Goal: Task Accomplishment & Management: Manage account settings

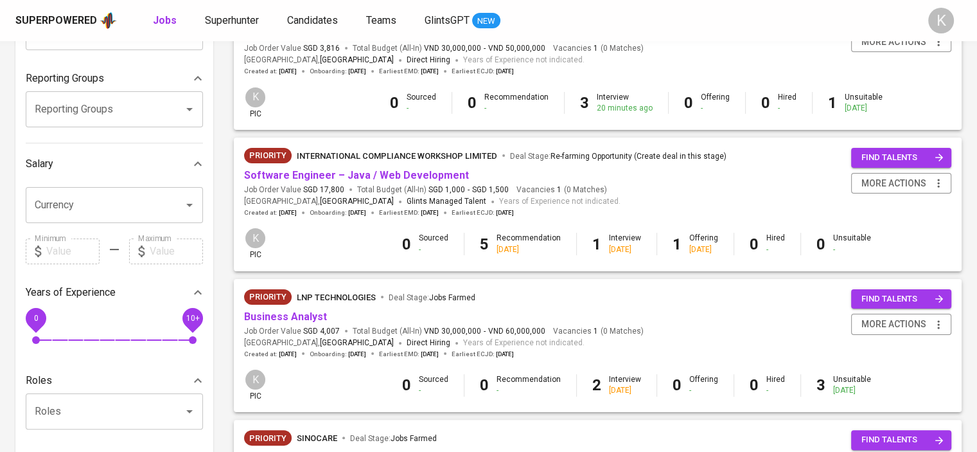
scroll to position [386, 0]
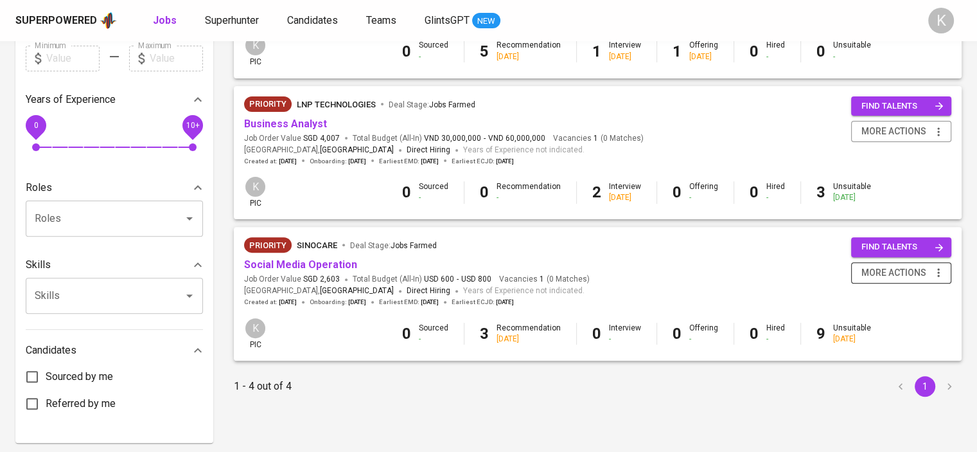
click at [938, 273] on icon "button" at bounding box center [938, 272] width 13 height 13
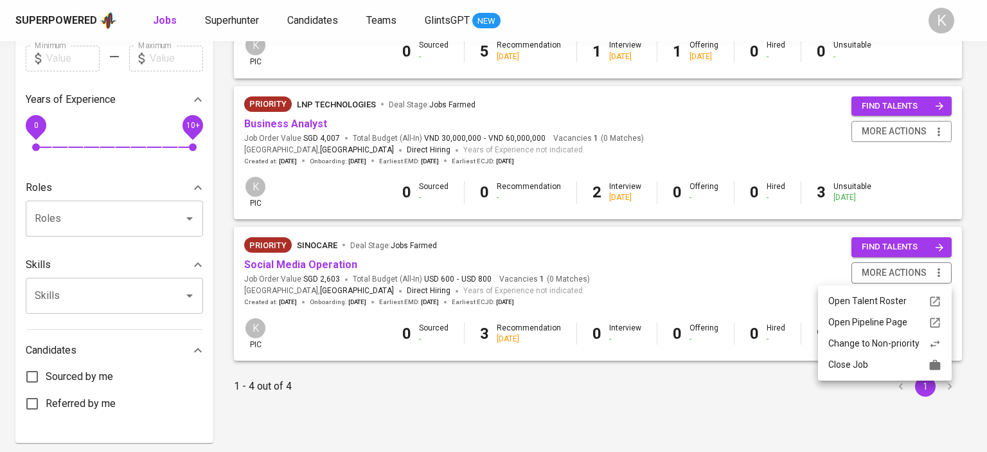
click at [733, 273] on div at bounding box center [493, 226] width 987 height 452
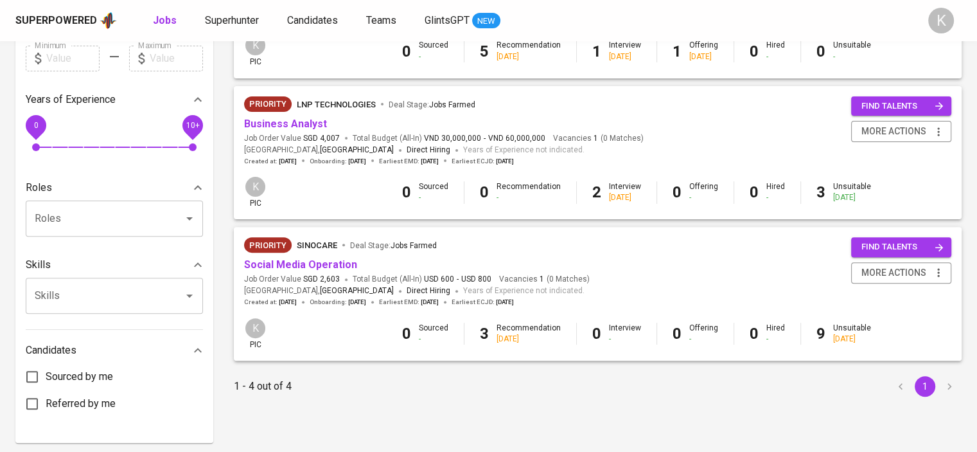
click at [300, 272] on span "Social Media Operation" at bounding box center [300, 265] width 113 height 15
click at [303, 267] on link "Social Media Operation" at bounding box center [300, 264] width 113 height 12
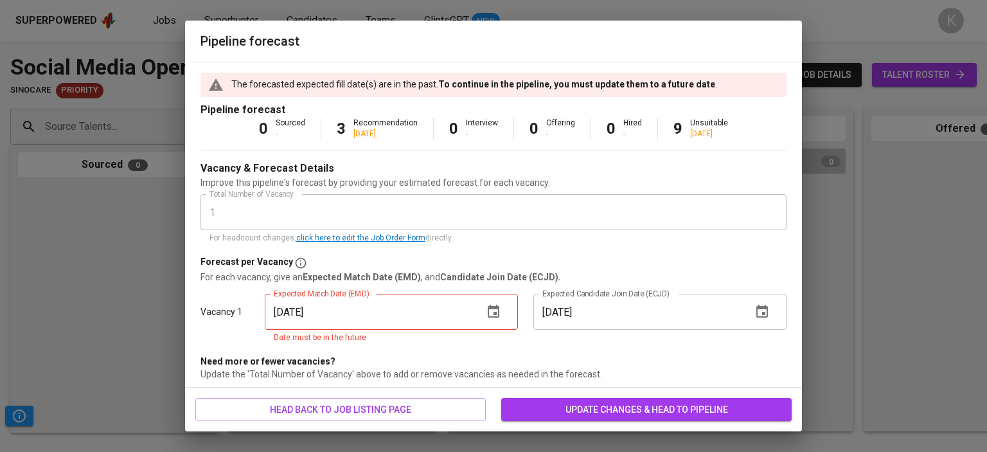
click at [807, 51] on div "Pipeline forecast The forecasted expected fill date(s) are in the past. To cont…" at bounding box center [493, 226] width 987 height 452
click at [486, 310] on icon "button" at bounding box center [493, 311] width 15 height 15
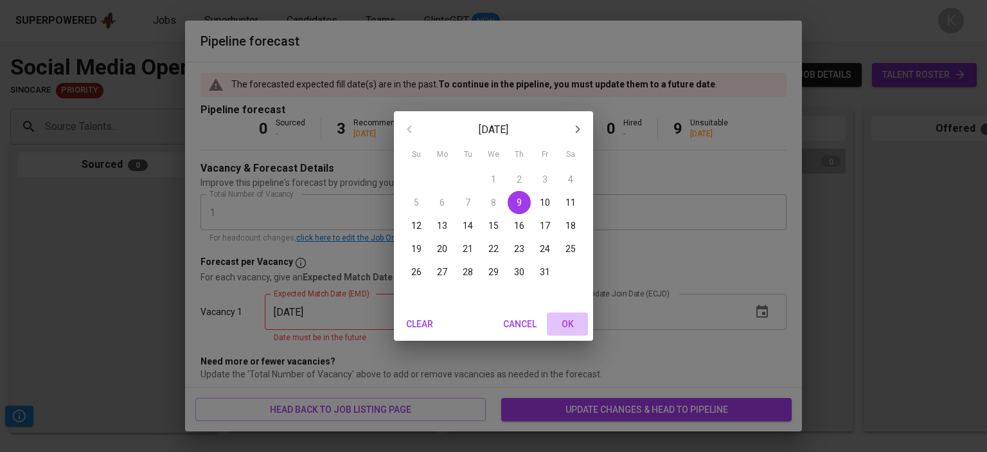
click at [571, 320] on span "OK" at bounding box center [567, 324] width 31 height 16
type input "[DATE]"
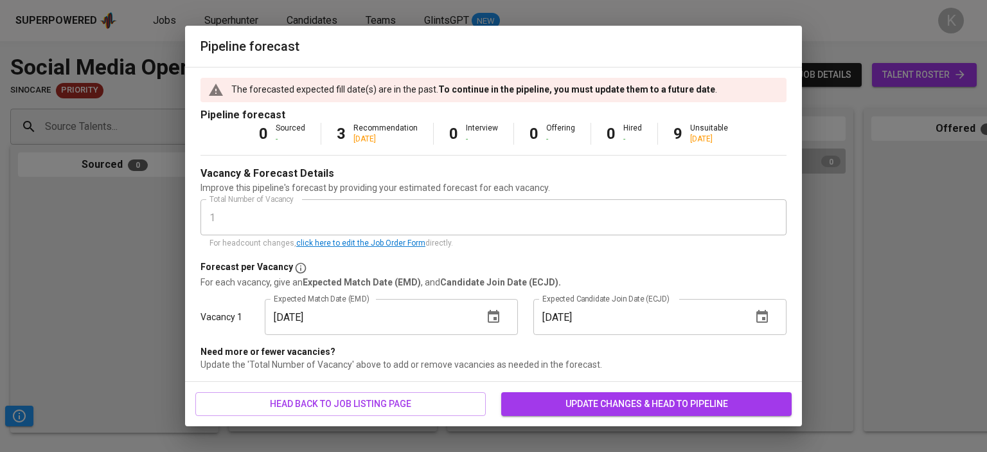
click at [707, 398] on span "update changes & head to pipeline" at bounding box center [647, 404] width 270 height 16
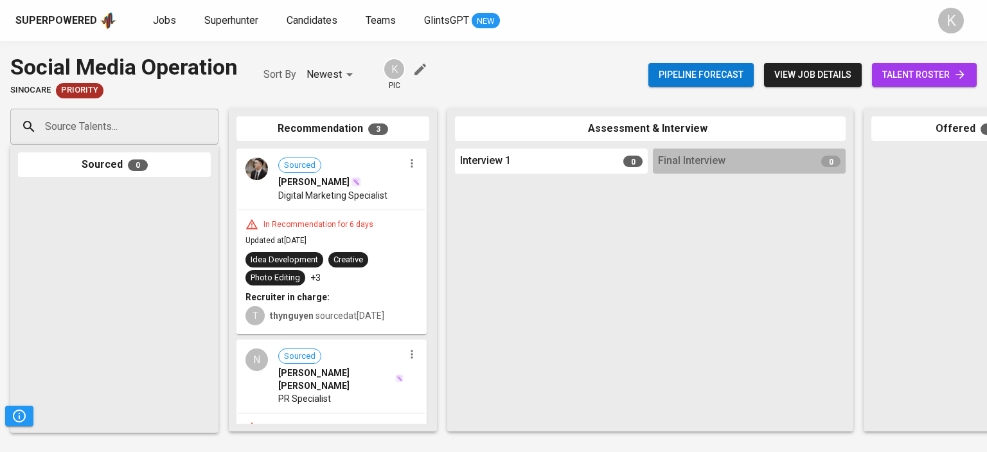
click at [419, 67] on icon "button" at bounding box center [420, 69] width 15 height 15
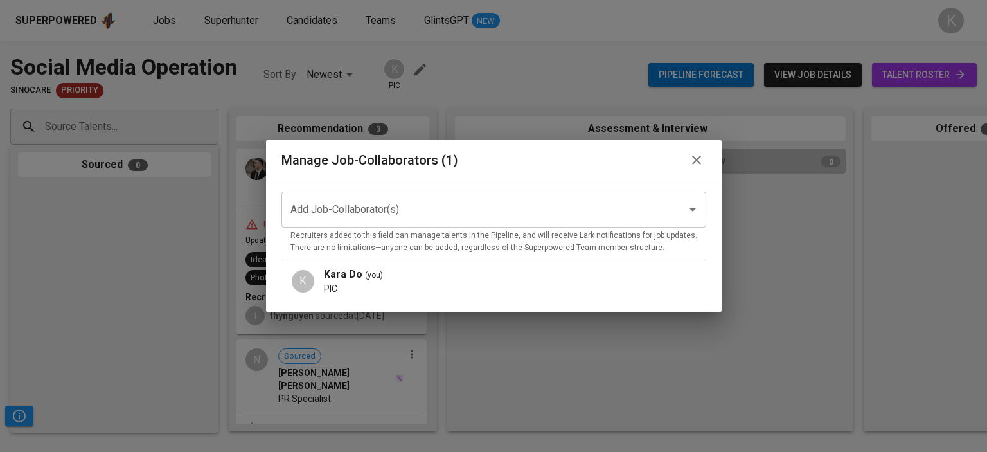
click at [382, 208] on input "Add Job-Collaborator(s)" at bounding box center [475, 209] width 377 height 24
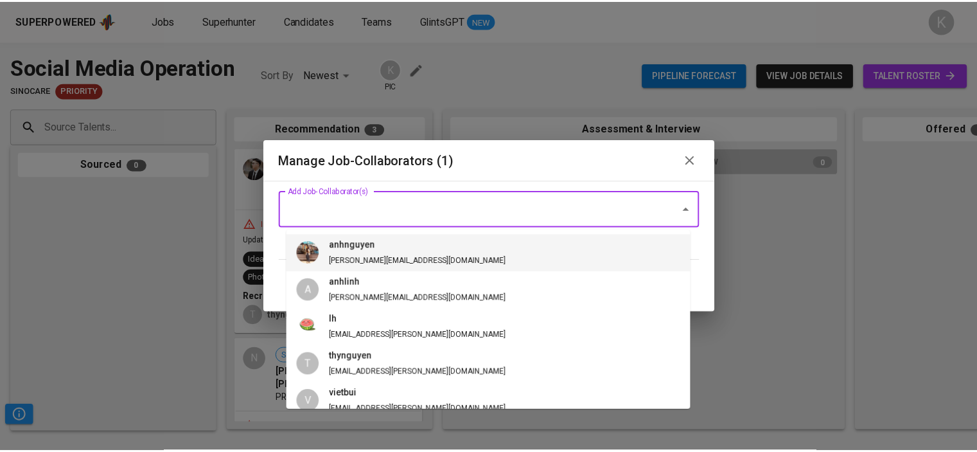
scroll to position [64, 0]
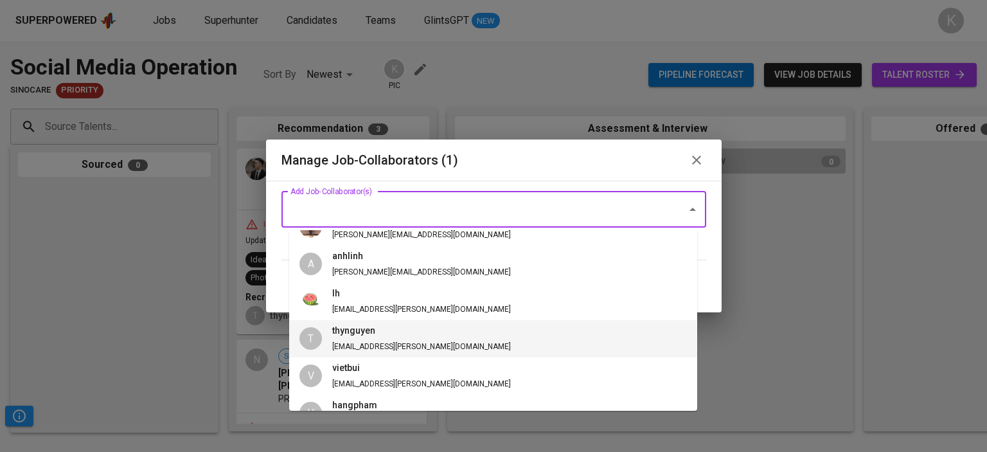
click at [387, 339] on span "thynguyen [EMAIL_ADDRESS][PERSON_NAME][DOMAIN_NAME]" at bounding box center [421, 339] width 199 height 30
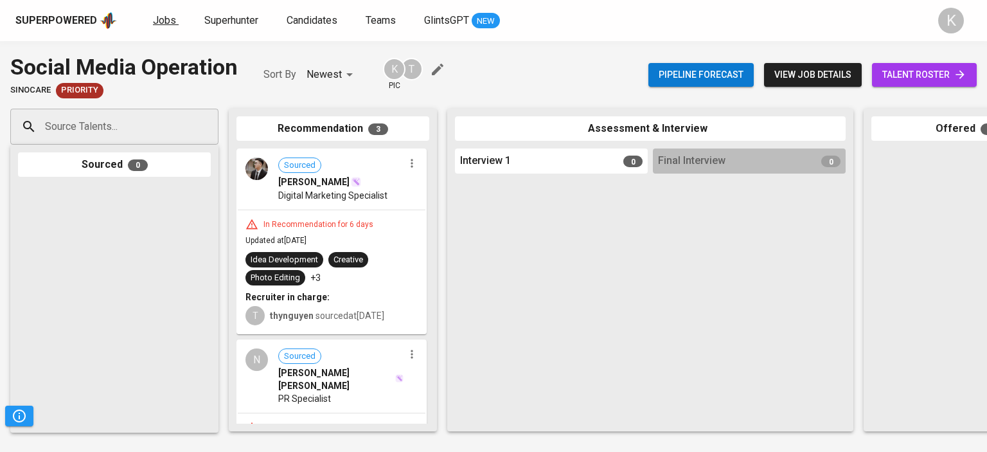
click at [160, 23] on span "Jobs" at bounding box center [164, 20] width 23 height 12
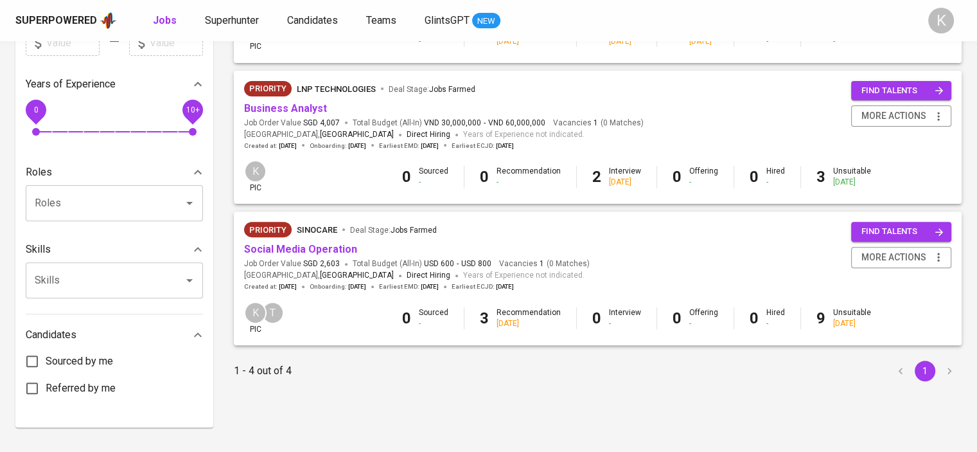
scroll to position [424, 0]
